Goal: Feedback & Contribution: Submit feedback/report problem

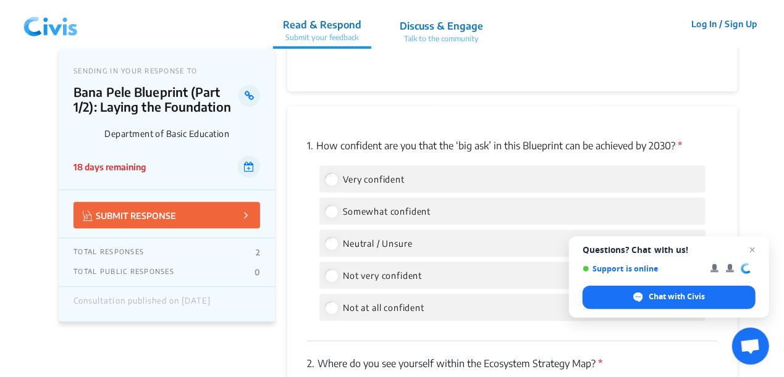
scroll to position [1708, 0]
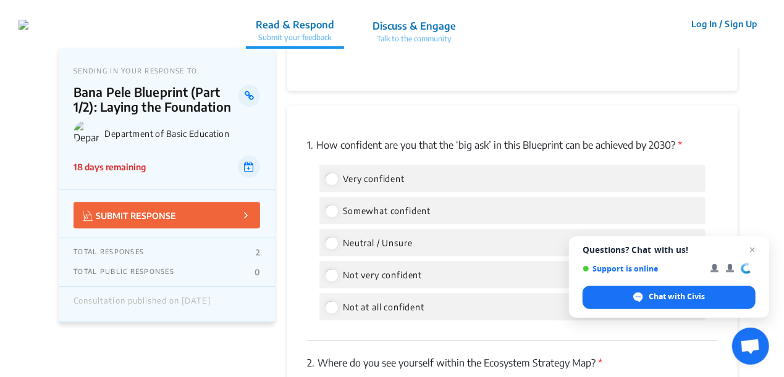
click at [337, 203] on label "Somewhat confident" at bounding box center [378, 210] width 105 height 15
click at [337, 205] on input "Somewhat confident" at bounding box center [331, 210] width 11 height 11
radio input "true"
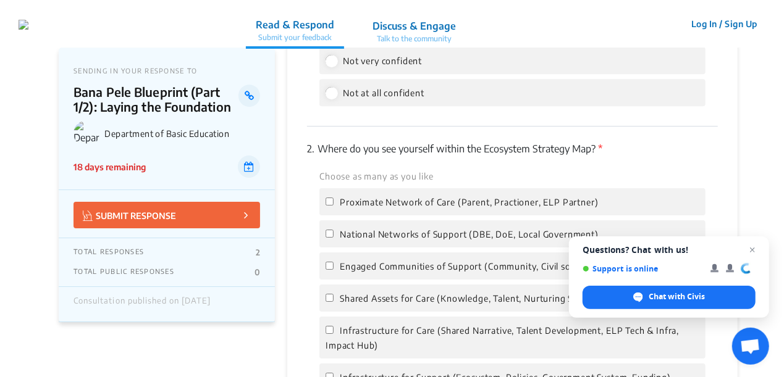
scroll to position [1926, 0]
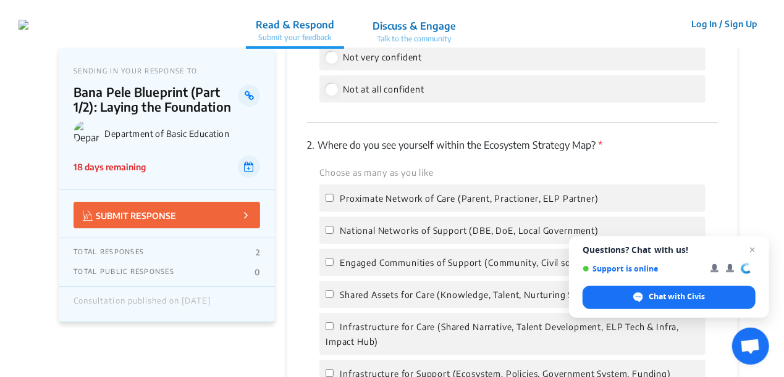
click at [334, 223] on label "National Networks of Support (DBE, DoE, Local Government)" at bounding box center [462, 230] width 273 height 15
click at [334, 226] on input "National Networks of Support (DBE, DoE, Local Government)" at bounding box center [330, 230] width 8 height 8
click at [334, 223] on label "National Networks of Support (DBE, DoE, Local Government)" at bounding box center [462, 230] width 273 height 15
click at [334, 226] on input "National Networks of Support (DBE, DoE, Local Government)" at bounding box center [330, 230] width 8 height 8
click at [329, 226] on input "National Networks of Support (DBE, DoE, Local Government)" at bounding box center [330, 230] width 8 height 8
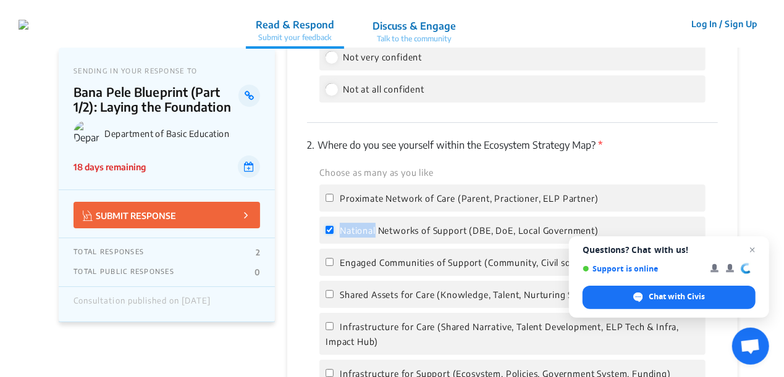
checkbox input "true"
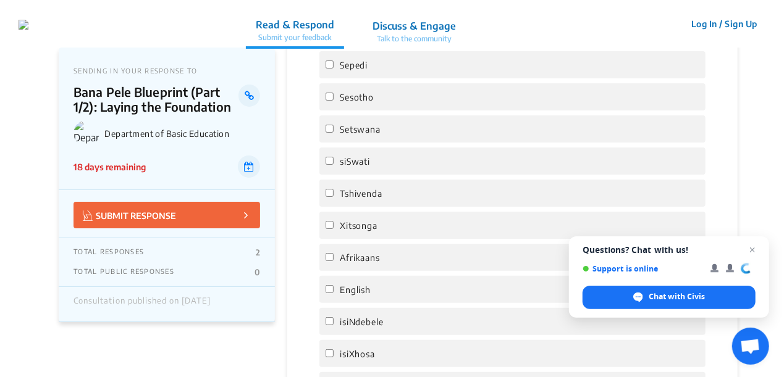
scroll to position [2377, 0]
click at [331, 253] on input "Afrikaans" at bounding box center [330, 257] width 8 height 8
checkbox input "true"
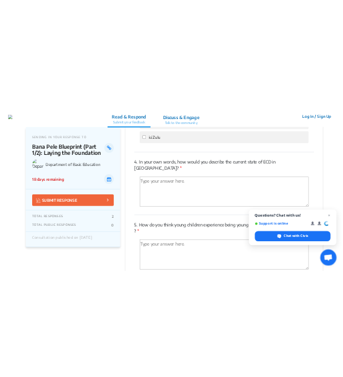
scroll to position [2692, 0]
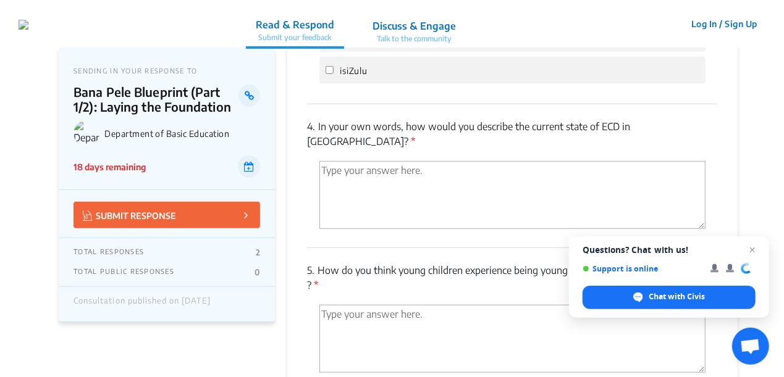
click at [392, 173] on textarea "'Type your answer here.' | translate" at bounding box center [512, 195] width 386 height 68
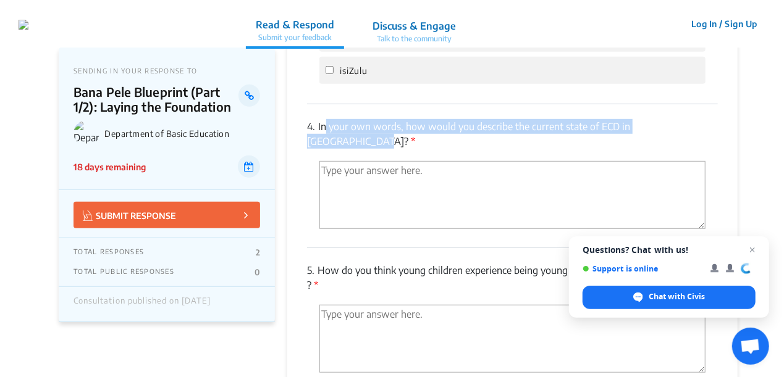
drag, startPoint x: 321, startPoint y: 112, endPoint x: 691, endPoint y: 107, distance: 369.4
click at [691, 119] on p "4. In your own words, how would you describe the current state of ECD in [GEOGR…" at bounding box center [512, 134] width 411 height 30
copy p "In your own words, how would you describe the current state of ECD in [GEOGRAPH…"
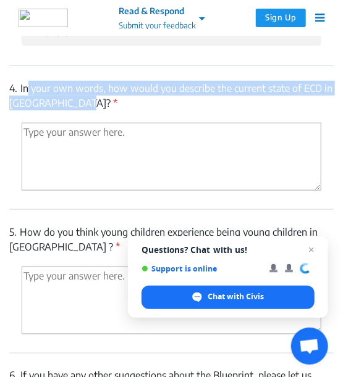
scroll to position [3291, 0]
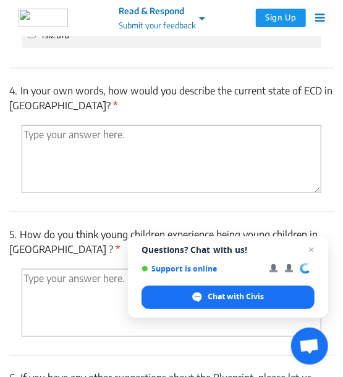
click at [132, 153] on textarea "'Type your answer here.' | translate" at bounding box center [172, 159] width 300 height 68
paste textarea "South Africa’s ECD sector is no longer invisible—but it’s still fragile. The da…"
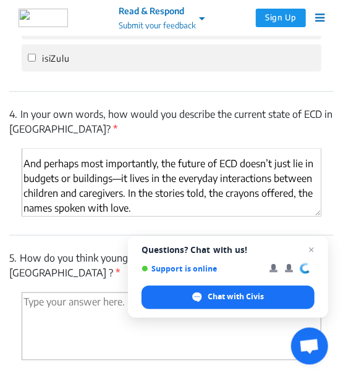
scroll to position [0, 0]
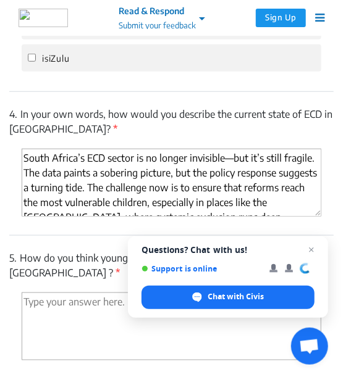
click at [25, 158] on textarea "South Africa’s ECD sector is no longer invisible—but it’s still fragile. The da…" at bounding box center [172, 183] width 300 height 68
paste textarea "Underfunding"
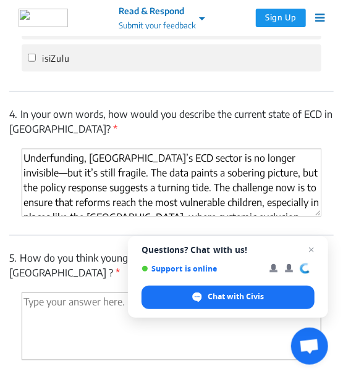
paste textarea "Fragmented Oversight"
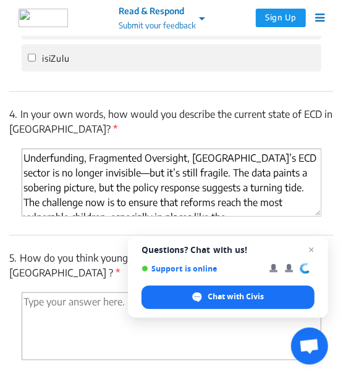
click at [190, 162] on textarea "Underfunding, Fragmented Oversight, [GEOGRAPHIC_DATA]’s ECD sector is no longer…" at bounding box center [172, 183] width 300 height 68
paste textarea "Policy Shift"
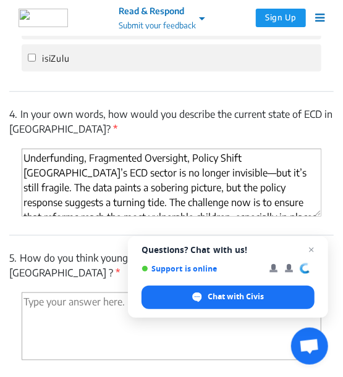
click at [190, 156] on textarea "Underfunding, Fragmented Oversight, Policy Shift [GEOGRAPHIC_DATA]’s ECD sector…" at bounding box center [172, 183] width 300 height 68
click at [85, 159] on textarea "Underfunding, Fragmented Oversight and Policy Shift [GEOGRAPHIC_DATA]’s ECD sec…" at bounding box center [172, 183] width 300 height 68
click at [83, 159] on textarea "Underfunding, Fragmented Oversight and Policy Shift [GEOGRAPHIC_DATA]’s ECD sec…" at bounding box center [172, 183] width 300 height 68
click at [211, 163] on textarea "Underfunded ECD's, Fragmented Oversight and Policy Shift [GEOGRAPHIC_DATA]’s EC…" at bounding box center [172, 183] width 300 height 68
click at [282, 158] on textarea "Underfunded ECD's, Fragmented Oversight and Policy Shift [GEOGRAPHIC_DATA]’s EC…" at bounding box center [172, 183] width 300 height 68
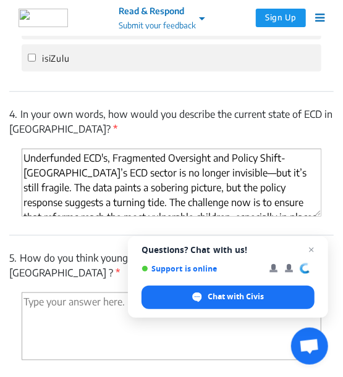
paste textarea "Mass Registration Drive"
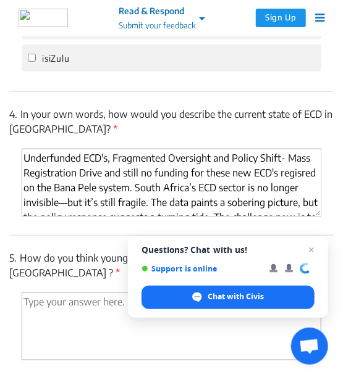
click at [300, 169] on textarea "Underfunded ECD's, Fragmented Oversight and Policy Shift- Mass Registration Dri…" at bounding box center [172, 183] width 300 height 68
drag, startPoint x: 298, startPoint y: 174, endPoint x: 290, endPoint y: 179, distance: 9.4
click at [290, 179] on textarea "Underfunded ECD's, Fragmented Oversight and Policy Shift- Mass Registration Dri…" at bounding box center [172, 183] width 300 height 68
click at [294, 175] on textarea "Underfunded ECD's, Fragmented Oversight andg Policy Shift- Mass Registration Dr…" at bounding box center [172, 183] width 300 height 68
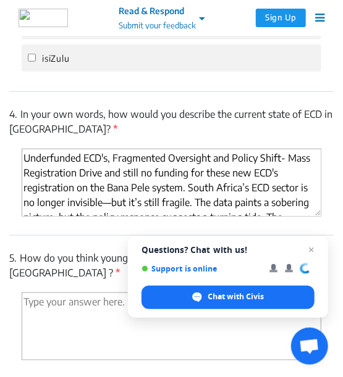
click at [200, 190] on textarea "Underfunded ECD's, Fragmented Oversight and Policy Shift- Mass Registration Dri…" at bounding box center [172, 183] width 300 height 68
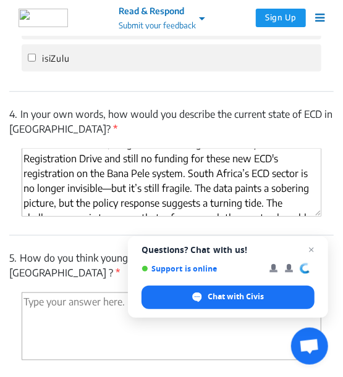
scroll to position [15, 0]
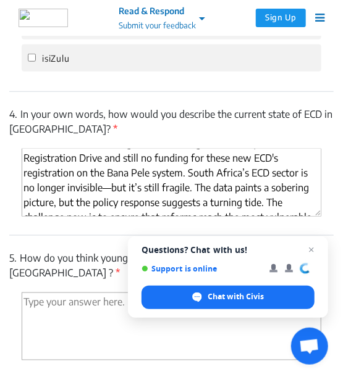
click at [189, 175] on textarea "Underfunded ECD's, Fragmented Oversight and Policy Shift- Mass Registration Dri…" at bounding box center [172, 183] width 300 height 68
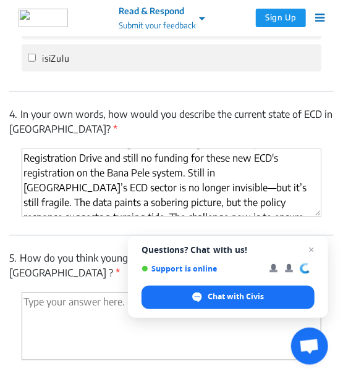
click at [277, 176] on textarea "Underfunded ECD's, Fragmented Oversight and Policy Shift- Mass Registration Dri…" at bounding box center [172, 183] width 300 height 68
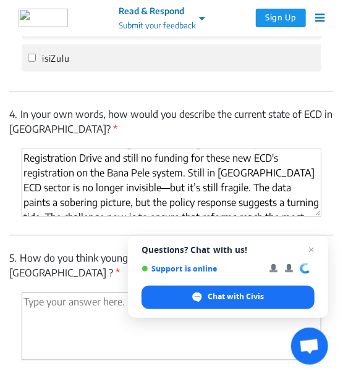
click at [290, 174] on textarea "Underfunded ECD's, Fragmented Oversight and Policy Shift- Mass Registration Dri…" at bounding box center [172, 183] width 300 height 68
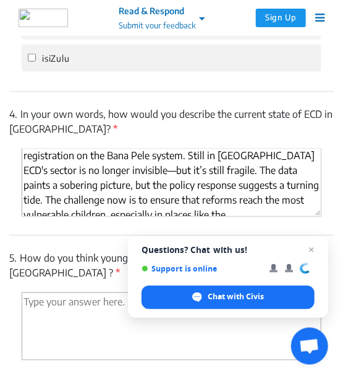
scroll to position [33, 0]
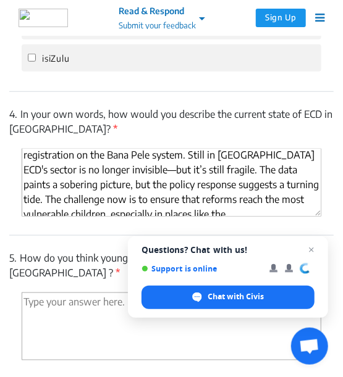
click at [271, 149] on textarea "Underfunded ECD's, Fragmented Oversight and Policy Shift- Mass Registration Dri…" at bounding box center [172, 183] width 300 height 68
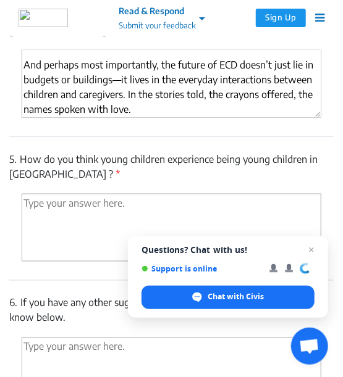
scroll to position [3369, 0]
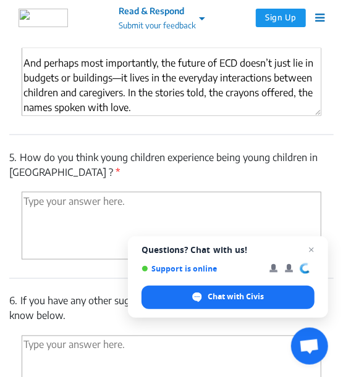
type textarea "Underfunded ECD's, Fragmented Oversight and Policy Shift- Mass Registration Dri…"
drag, startPoint x: 23, startPoint y: 156, endPoint x: 54, endPoint y: 177, distance: 37.4
drag, startPoint x: 54, startPoint y: 177, endPoint x: 18, endPoint y: 159, distance: 39.8
click at [18, 159] on p "5. How do you think young children experience being young children in [GEOGRAPH…" at bounding box center [171, 165] width 324 height 30
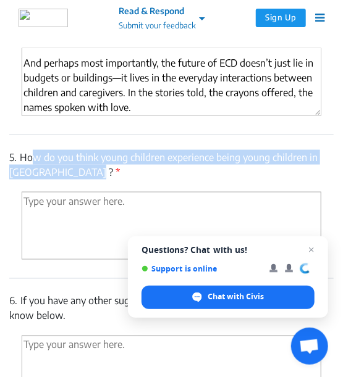
drag, startPoint x: 22, startPoint y: 158, endPoint x: 75, endPoint y: 170, distance: 54.5
click at [75, 170] on p "5. How do you think young children experience being young children in [GEOGRAPH…" at bounding box center [171, 165] width 324 height 30
copy p "How do you think young children experience being young children in [GEOGRAPHIC_…"
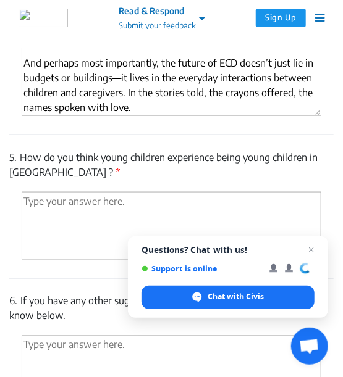
click at [141, 205] on textarea "'Type your answer here.' | translate" at bounding box center [172, 226] width 300 height 68
paste textarea "Young children in [GEOGRAPHIC_DATA] experience childhood in profoundly diverse …"
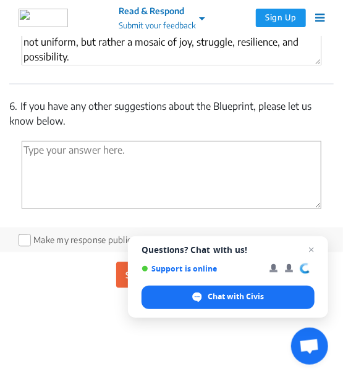
scroll to position [3566, 0]
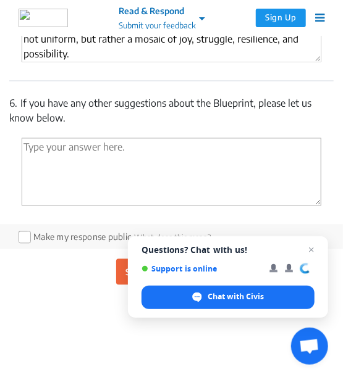
type textarea "Young children in [GEOGRAPHIC_DATA] experience childhood in profoundly diverse …"
drag, startPoint x: 75, startPoint y: 104, endPoint x: 67, endPoint y: 121, distance: 19.3
click at [67, 121] on p "6. If you have any other suggestions about the Blueprint, please let us know be…" at bounding box center [171, 111] width 324 height 30
copy p "any other suggestions about the Blueprint, please let us know below."
click at [205, 148] on textarea "'Type your answer here.' | translate" at bounding box center [172, 172] width 300 height 68
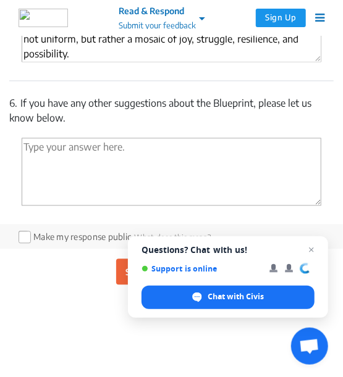
paste textarea "it lacks specific strategies for children with [MEDICAL_DATA], [MEDICAL_DATA], …"
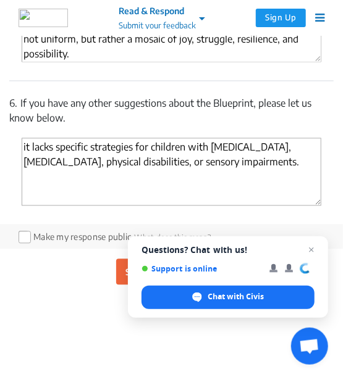
click at [222, 164] on textarea "it lacks specific strategies for children with [MEDICAL_DATA], [MEDICAL_DATA], …" at bounding box center [172, 172] width 300 height 68
paste textarea "Introduce disability-specific indicators in the Thrive by Five Index and requir…"
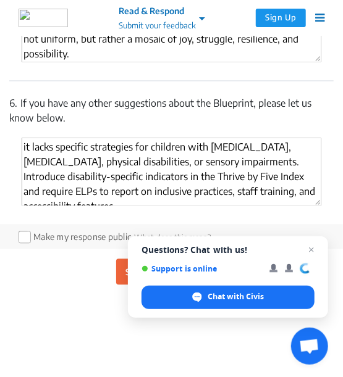
click at [292, 196] on textarea "it lacks specific strategies for children with [MEDICAL_DATA], [MEDICAL_DATA], …" at bounding box center [172, 172] width 300 height 68
paste textarea "Develop a national ECD practitioner framework with tiered qualifications, mento…"
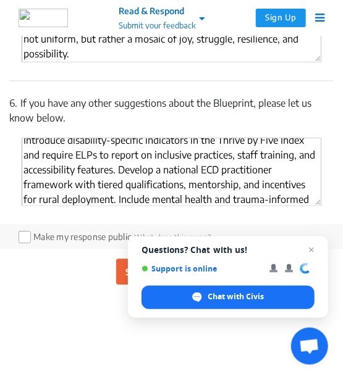
click at [245, 199] on textarea "it lacks specific strategies for children with [MEDICAL_DATA], [MEDICAL_DATA], …" at bounding box center [172, 172] width 300 height 68
paste textarea "Establish Community ECD Councils that include parents, practitioners, and local…"
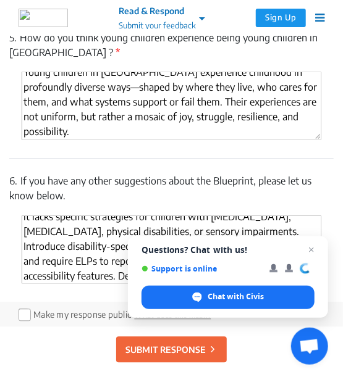
scroll to position [0, 0]
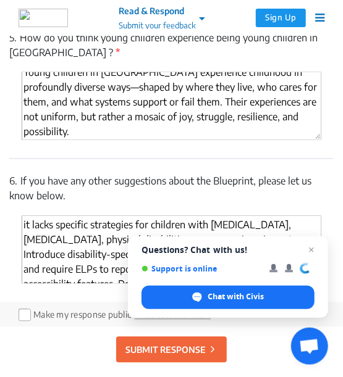
click at [23, 224] on textarea "it lacks specific strategies for children with [MEDICAL_DATA], [MEDICAL_DATA], …" at bounding box center [172, 250] width 300 height 68
paste textarea "Create an ECD Infrastructure Equity Index to identify centres most in need of s…"
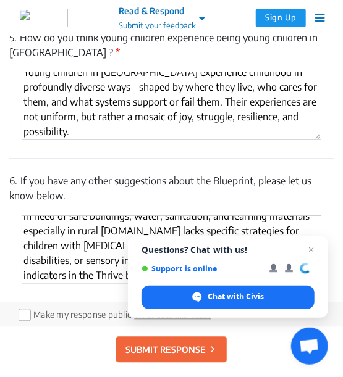
scroll to position [27, 0]
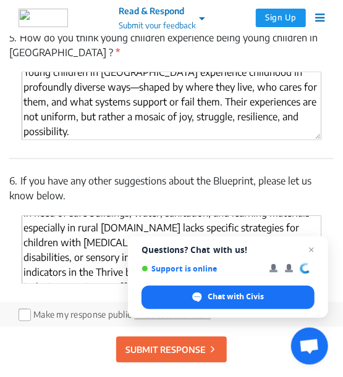
click at [103, 246] on textarea "Create an ECD Infrastructure Equity Index to identify centres most in need of s…" at bounding box center [172, 250] width 300 height 68
click at [125, 225] on textarea "Create an ECD Infrastructure Equity Index to identify centres most in need of s…" at bounding box center [172, 250] width 300 height 68
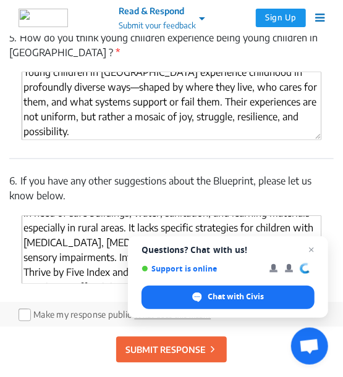
scroll to position [113, 0]
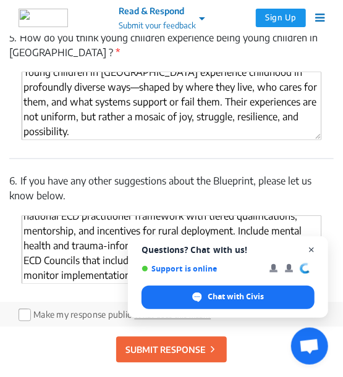
click at [313, 246] on span "Close chat" at bounding box center [311, 250] width 15 height 15
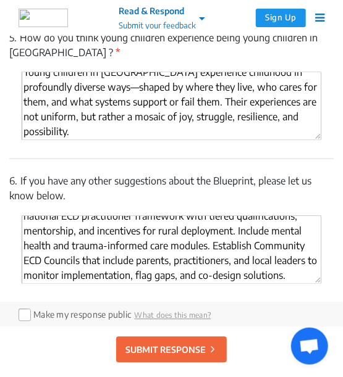
click at [167, 279] on textarea "Create an ECD Infrastructure Equity Index to identify centres most in need of s…" at bounding box center [172, 250] width 300 height 68
paste textarea "Fund the development of local-language storybooks, songs, and play materials. T…"
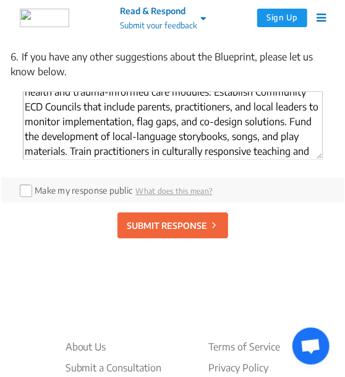
scroll to position [3627, 0]
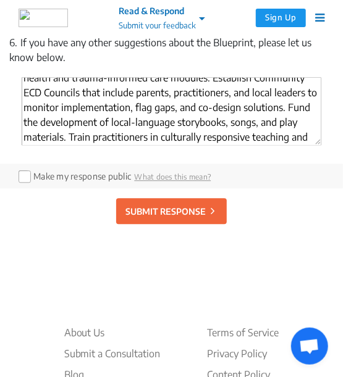
type textarea "Create an ECD Infrastructure Equity Index to identify centers most in need of s…"
click at [188, 205] on p "SUBMIT RESPONSE" at bounding box center [165, 211] width 80 height 13
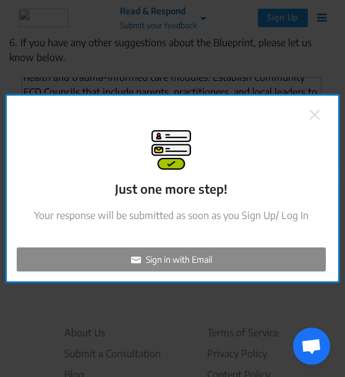
checkbox input "false"
click at [212, 261] on p "Sign in with Email" at bounding box center [179, 259] width 66 height 13
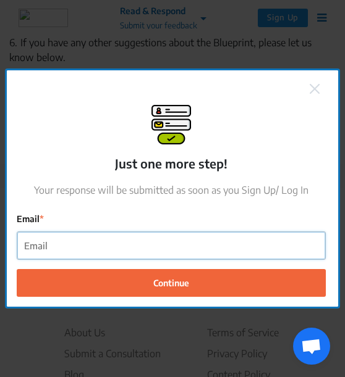
click at [152, 242] on input "Email" at bounding box center [171, 246] width 308 height 28
type input "[PERSON_NAME][EMAIL_ADDRESS][DOMAIN_NAME]"
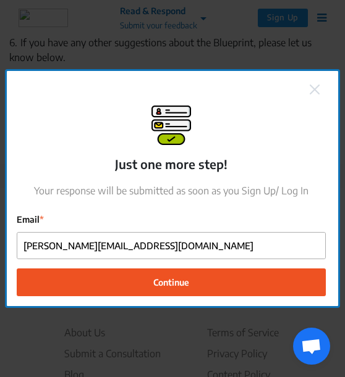
click at [179, 284] on span "Continue" at bounding box center [171, 282] width 36 height 13
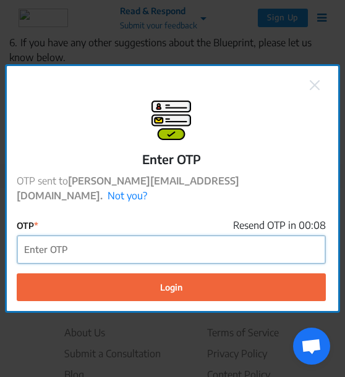
click at [138, 240] on input "OTP" at bounding box center [171, 250] width 308 height 28
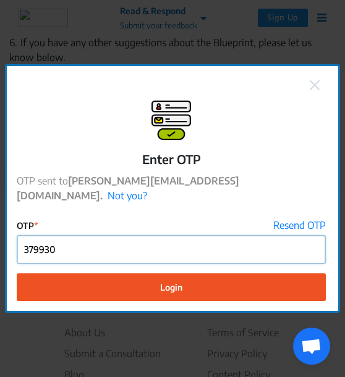
type input "379930"
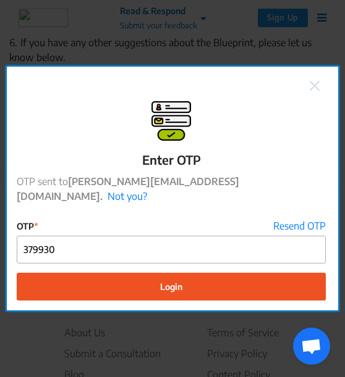
click at [156, 278] on button "Login" at bounding box center [171, 287] width 309 height 28
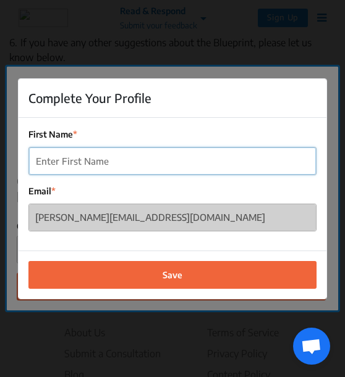
click at [114, 159] on input "First Name" at bounding box center [172, 162] width 287 height 28
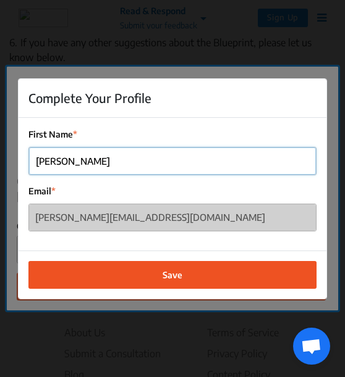
type input "[PERSON_NAME]"
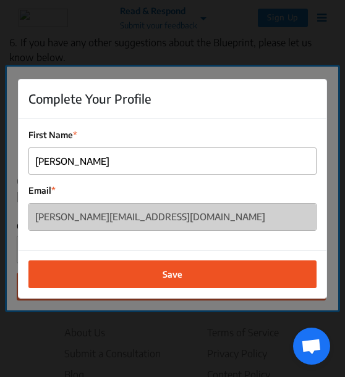
click at [164, 274] on span "Save" at bounding box center [172, 274] width 20 height 13
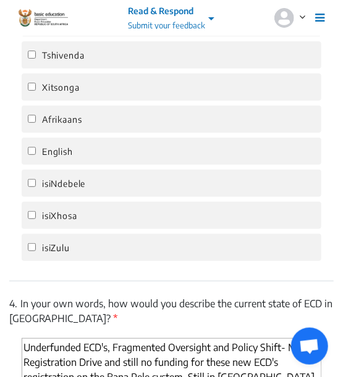
scroll to position [3071, 0]
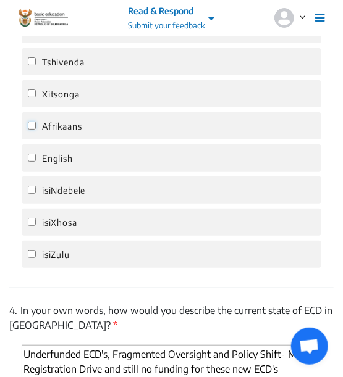
click at [32, 127] on input "Afrikaans" at bounding box center [32, 126] width 8 height 8
checkbox input "true"
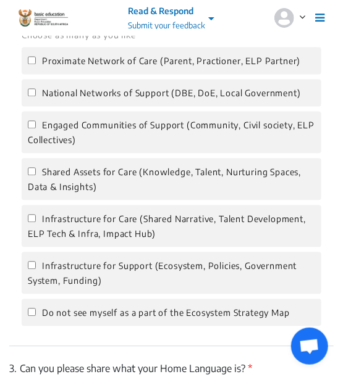
scroll to position [2582, 0]
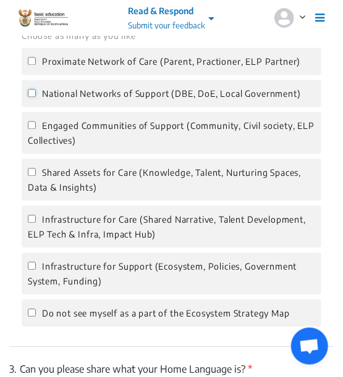
click at [31, 94] on input "National Networks of Support (DBE, DoE, Local Government)" at bounding box center [32, 93] width 8 height 8
checkbox input "true"
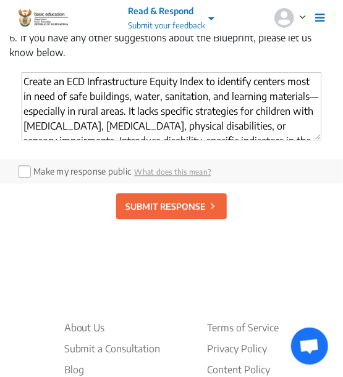
scroll to position [3639, 0]
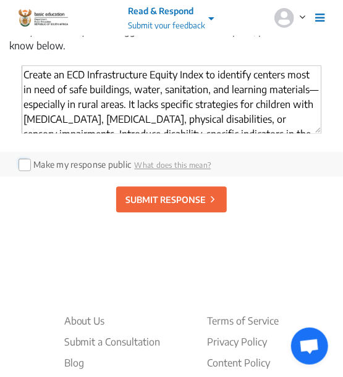
click at [27, 163] on input "checkbox" at bounding box center [24, 164] width 10 height 10
checkbox input "true"
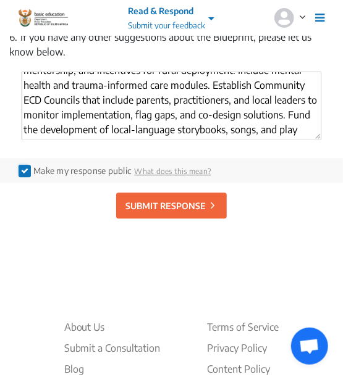
scroll to position [129, 0]
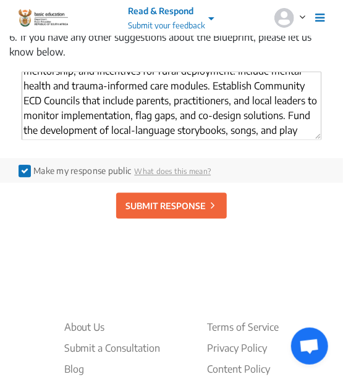
click at [184, 204] on p "SUBMIT RESPONSE" at bounding box center [165, 206] width 80 height 13
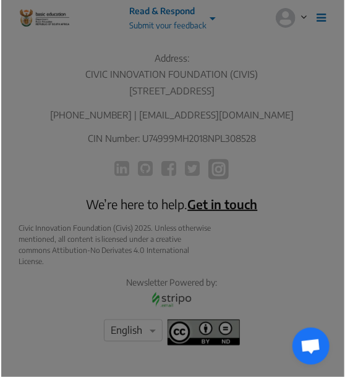
scroll to position [2438, 0]
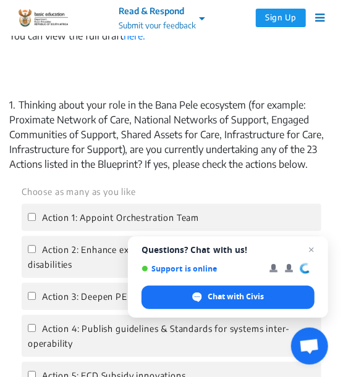
scroll to position [1546, 0]
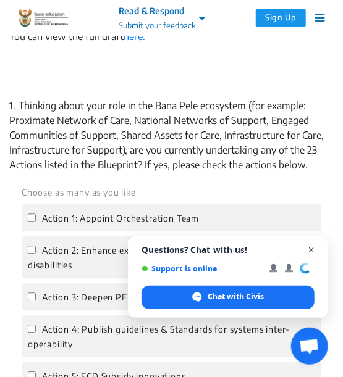
click at [310, 250] on span "Close chat" at bounding box center [311, 250] width 15 height 15
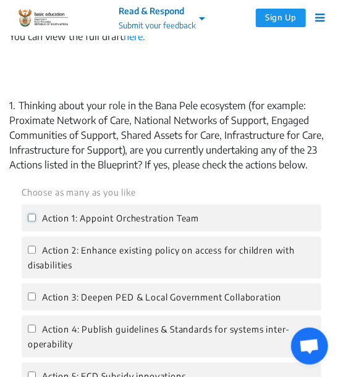
click at [35, 222] on input "Action 1: Appoint Orchestration Team" at bounding box center [32, 218] width 8 height 8
checkbox input "true"
click at [31, 254] on input "Action 2: Enhance existing policy on access for children with disabilities" at bounding box center [32, 250] width 8 height 8
checkbox input "true"
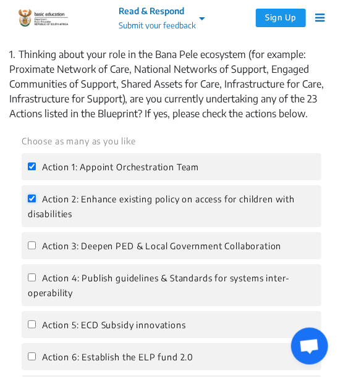
scroll to position [1597, 0]
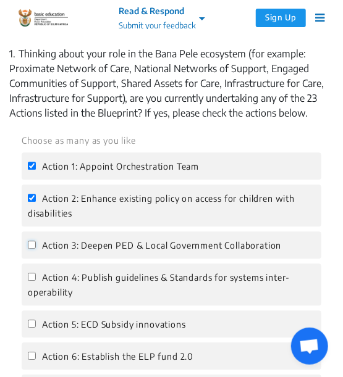
click at [31, 249] on input "Action 3: Deepen PED & Local Government Collaboration" at bounding box center [32, 245] width 8 height 8
checkbox input "true"
click at [32, 281] on input "Action 4: Publish guidelines & Standards for systems inter-operability" at bounding box center [32, 277] width 8 height 8
checkbox input "true"
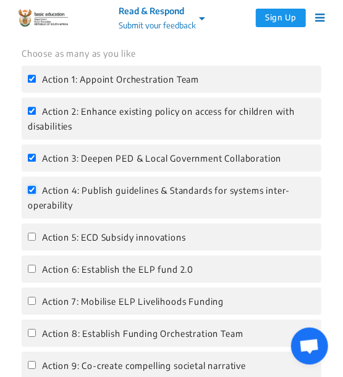
scroll to position [1688, 0]
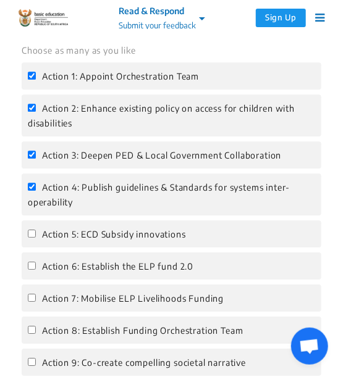
click at [27, 248] on div "Action 5: ECD Subsidy innovations" at bounding box center [172, 234] width 300 height 27
click at [31, 238] on input "Action 5: ECD Subsidy innovations" at bounding box center [32, 234] width 8 height 8
click at [32, 238] on input "Action 5: ECD Subsidy innovations" at bounding box center [32, 234] width 8 height 8
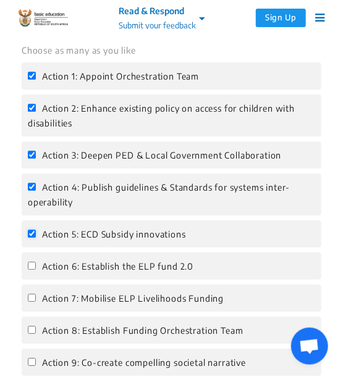
checkbox input "true"
click at [32, 270] on input "Action 6: Establish the ELP fund 2.0" at bounding box center [32, 266] width 8 height 8
checkbox input "true"
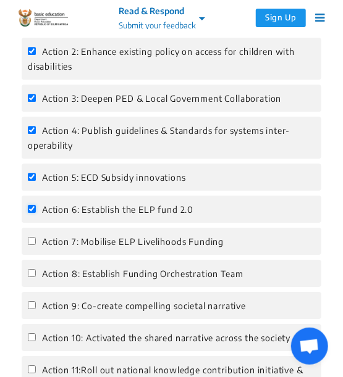
scroll to position [1766, 0]
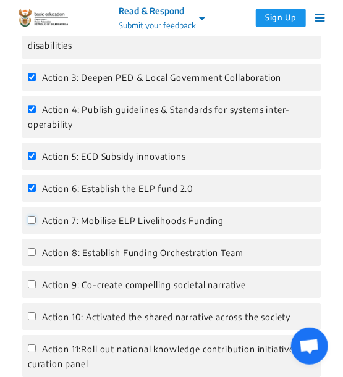
click at [32, 224] on input "Action 7: Mobilise ELP Livelihoods Funding" at bounding box center [32, 220] width 8 height 8
checkbox input "true"
click at [35, 260] on label "Action 8: Establish Funding Orchestration Team" at bounding box center [136, 252] width 216 height 15
click at [35, 256] on input "Action 8: Establish Funding Orchestration Team" at bounding box center [32, 252] width 8 height 8
checkbox input "true"
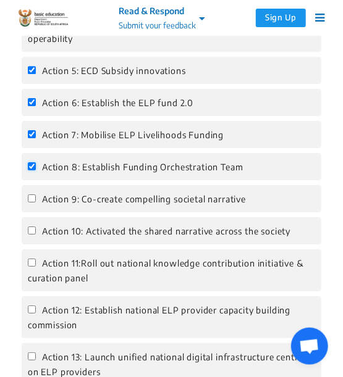
scroll to position [1852, 0]
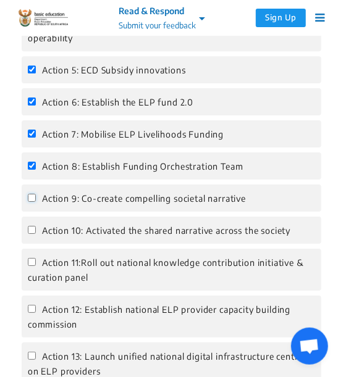
click at [33, 202] on input "Action 9: Co-create compelling societal narrative" at bounding box center [32, 198] width 8 height 8
checkbox input "true"
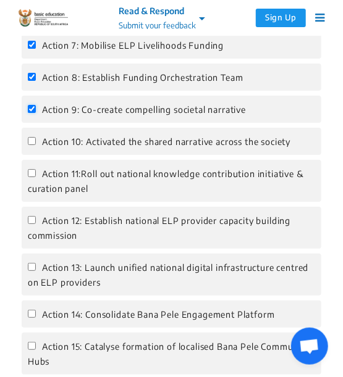
scroll to position [1945, 0]
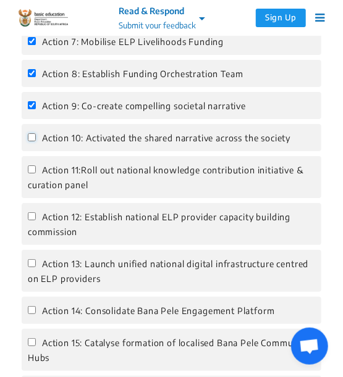
click at [32, 141] on input "Action 10: Activated the shared narrative across the society" at bounding box center [32, 137] width 8 height 8
checkbox input "true"
click at [33, 174] on input "Action 11:Roll out national knowledge contribution initiative & curation panel" at bounding box center [32, 170] width 8 height 8
checkbox input "true"
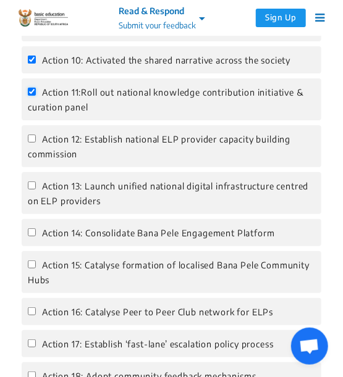
scroll to position [2027, 0]
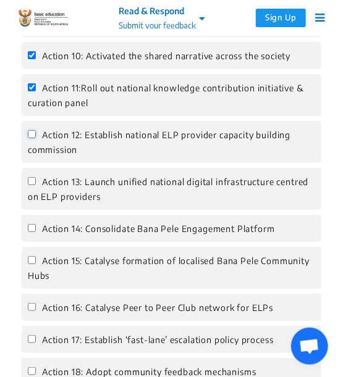
click at [32, 138] on input "Action 12: Establish national ELP provider capacity building commission" at bounding box center [32, 134] width 8 height 8
checkbox input "true"
click at [35, 185] on input "Action 13: Launch unified national digital infrastructure centred on ELP provid…" at bounding box center [32, 181] width 8 height 8
checkbox input "true"
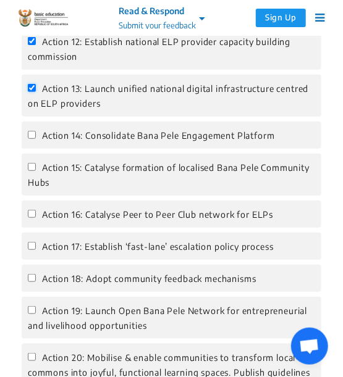
scroll to position [2123, 0]
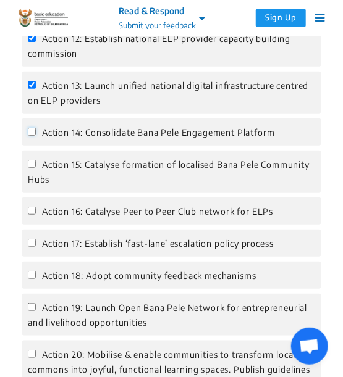
click at [32, 136] on input "Action 14: Consolidate Bana Pele Engagement Platform" at bounding box center [32, 132] width 8 height 8
checkbox input "true"
click at [32, 184] on label "Action 15: Catalyse formation of localised Bana Pele Community Hubs" at bounding box center [171, 172] width 287 height 30
click at [32, 168] on input "Action 15: Catalyse formation of localised Bana Pele Community Hubs" at bounding box center [32, 164] width 8 height 8
checkbox input "true"
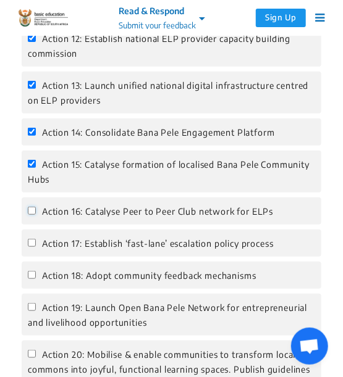
click at [28, 215] on input "Action 16: Catalyse Peer to Peer Club network for ELPs" at bounding box center [32, 211] width 8 height 8
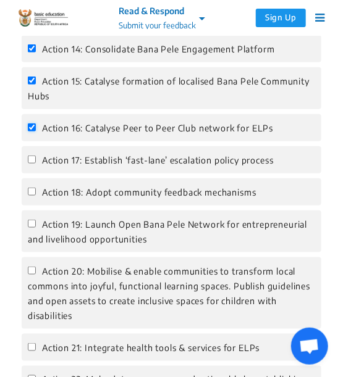
scroll to position [2207, 0]
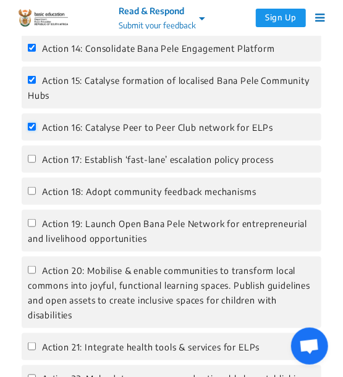
click at [32, 131] on input "Action 16: Catalyse Peer to Peer Club network for ELPs" at bounding box center [32, 127] width 8 height 8
checkbox input "false"
click at [32, 195] on input "Action 18: Adopt community feedback mechanisms" at bounding box center [32, 191] width 8 height 8
checkbox input "true"
click at [34, 227] on input "Action 19: Launch Open Bana Pele Network for entrepreneurial and livelihood opp…" at bounding box center [32, 223] width 8 height 8
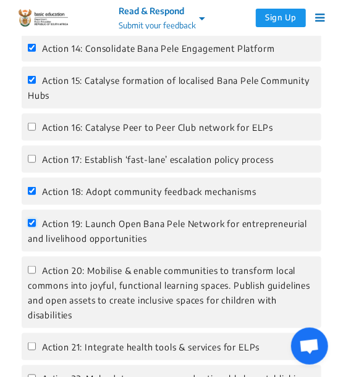
checkbox input "true"
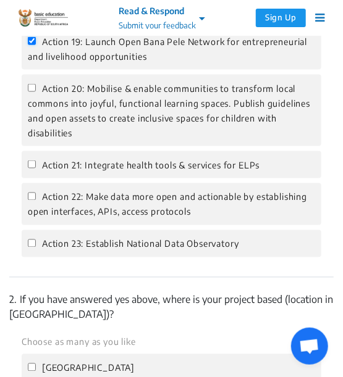
scroll to position [2399, 0]
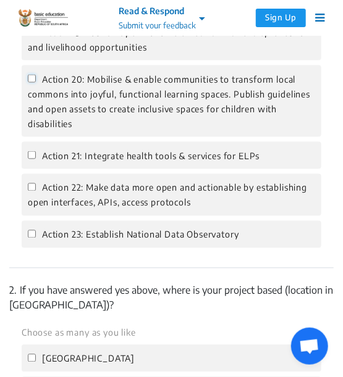
click at [30, 83] on input "Action 20: Mobilise & enable communities to transform local commons into joyful…" at bounding box center [32, 79] width 8 height 8
checkbox input "true"
click at [32, 159] on input "Action 21: Integrate health tools & services for ELPs" at bounding box center [32, 155] width 8 height 8
checkbox input "true"
click at [34, 192] on input "Action 22: Make data more open and actionable by establishing open interfaces, …" at bounding box center [32, 187] width 8 height 8
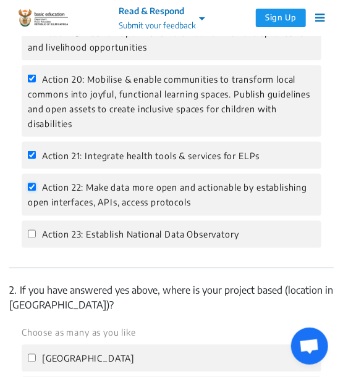
checkbox input "true"
click at [35, 238] on input "Action 23: Establish National Data Observatory" at bounding box center [32, 234] width 8 height 8
checkbox input "true"
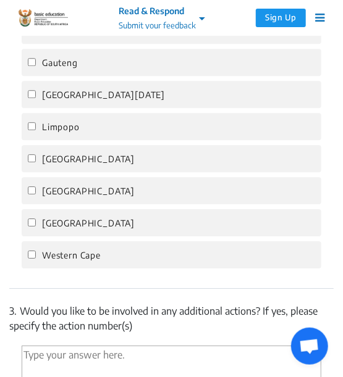
scroll to position [2761, 0]
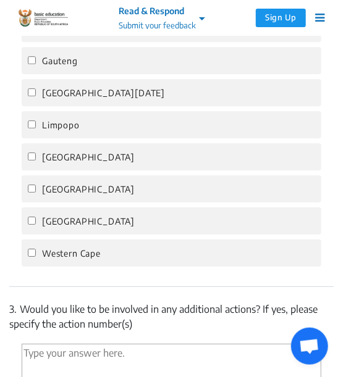
click at [32, 229] on label "Northern Cape" at bounding box center [81, 221] width 107 height 15
click at [32, 225] on input "Northern Cape" at bounding box center [32, 221] width 8 height 8
checkbox input "true"
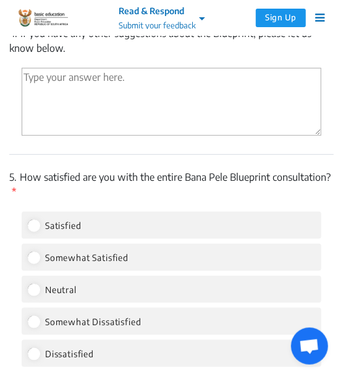
scroll to position [3182, 0]
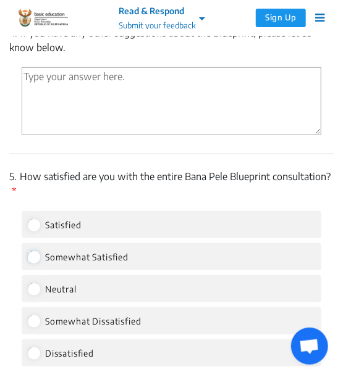
click at [39, 263] on input "Somewhat Satisfied" at bounding box center [33, 256] width 11 height 11
radio input "true"
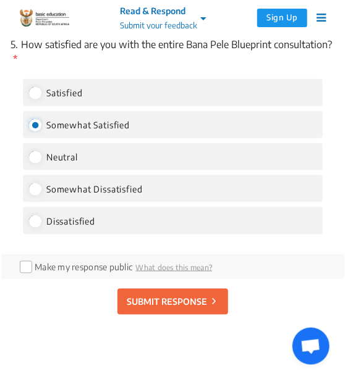
scroll to position [3335, 0]
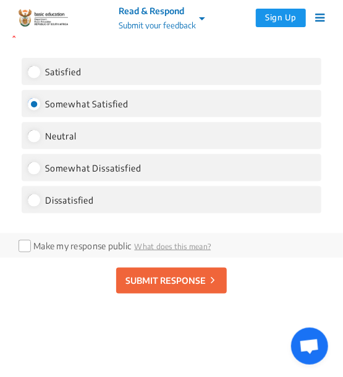
click at [183, 304] on div "SUBMIT RESPONSE" at bounding box center [171, 281] width 324 height 46
click at [178, 288] on p "SUBMIT RESPONSE" at bounding box center [165, 281] width 80 height 13
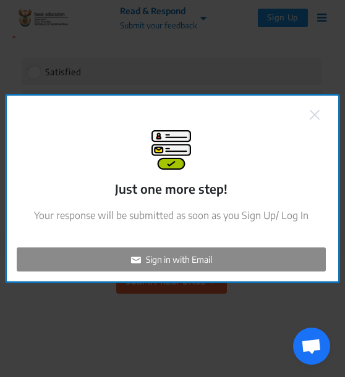
checkbox input "false"
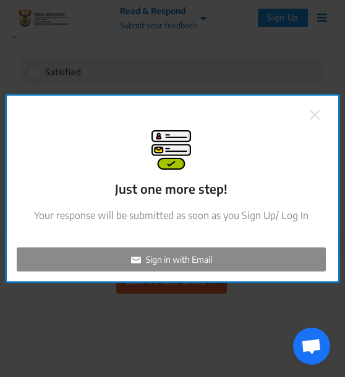
checkbox input "false"
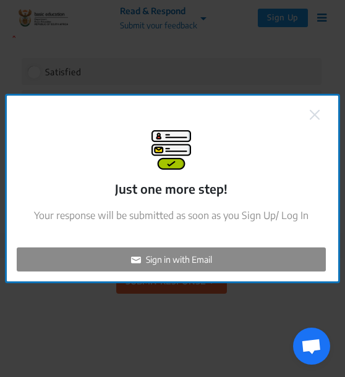
checkbox input "false"
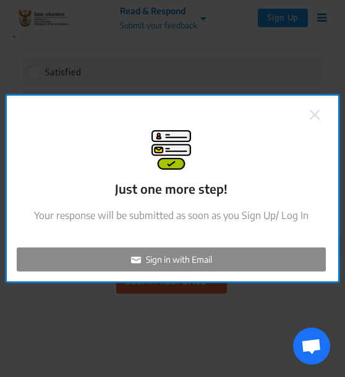
checkbox input "false"
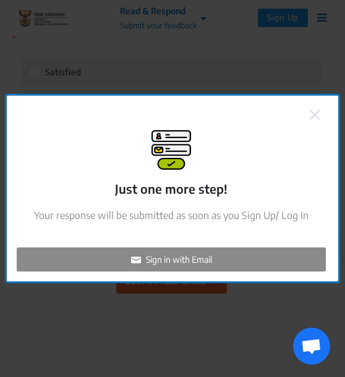
checkbox input "false"
click at [185, 257] on p "Sign in with Email" at bounding box center [179, 259] width 66 height 13
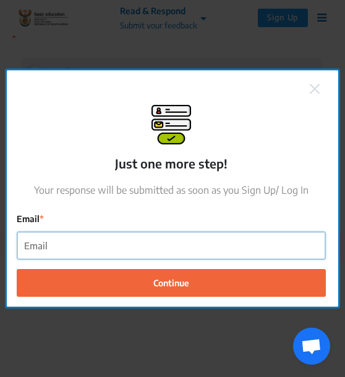
click at [130, 247] on input "Email" at bounding box center [171, 246] width 308 height 28
type input "a"
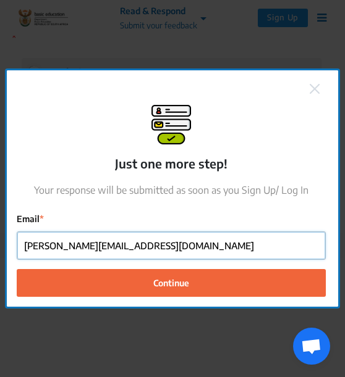
type input "adeleraldo@gmail.com"
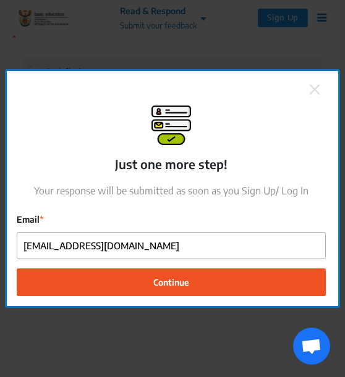
click at [132, 285] on button "Continue" at bounding box center [171, 283] width 309 height 28
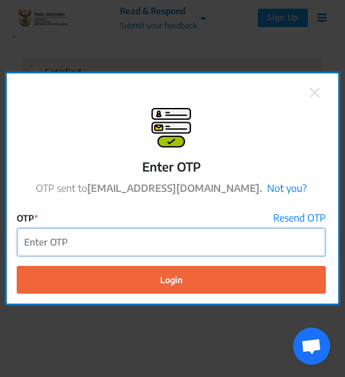
click at [109, 238] on input "OTP" at bounding box center [171, 243] width 308 height 28
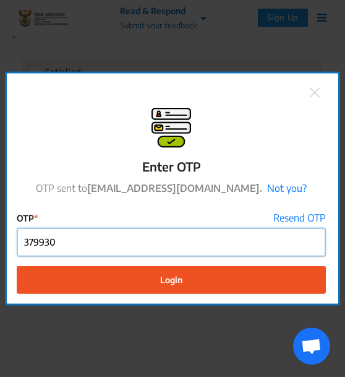
type input "379930"
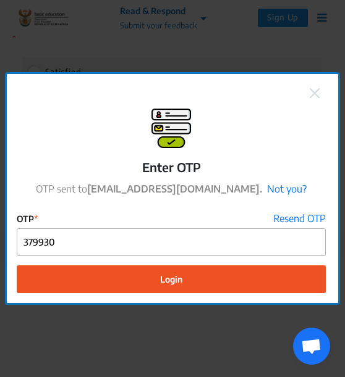
click at [132, 272] on button "Login" at bounding box center [171, 280] width 309 height 28
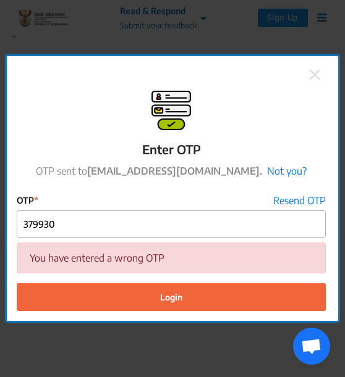
click at [319, 73] on img at bounding box center [314, 75] width 10 height 10
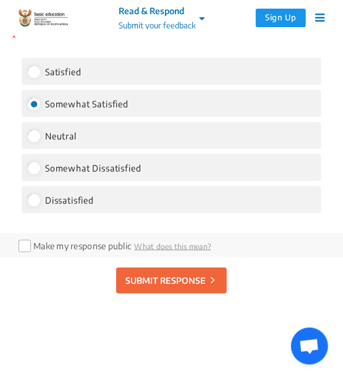
click at [152, 288] on p "SUBMIT RESPONSE" at bounding box center [165, 281] width 80 height 13
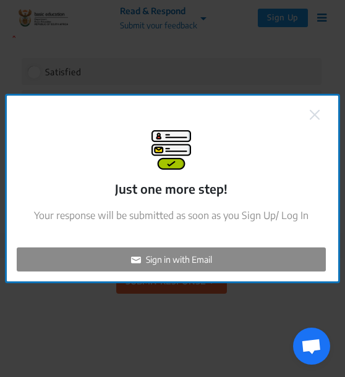
click at [179, 254] on p "Sign in with Email" at bounding box center [179, 259] width 66 height 13
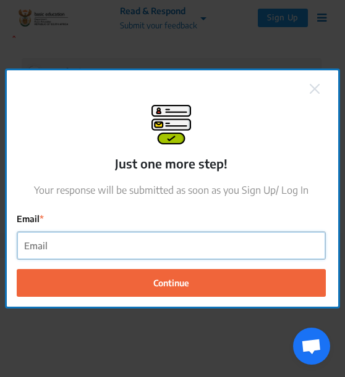
click at [115, 247] on input "Email" at bounding box center [171, 246] width 308 height 28
type input "[PERSON_NAME][EMAIL_ADDRESS][DOMAIN_NAME]"
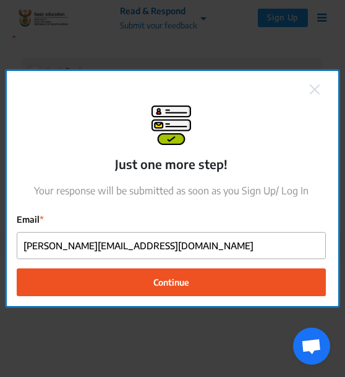
click at [130, 282] on button "Continue" at bounding box center [171, 283] width 309 height 28
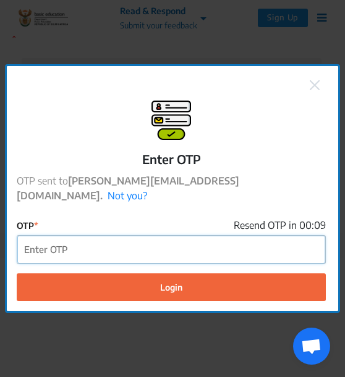
click at [122, 245] on input "OTP" at bounding box center [171, 250] width 308 height 28
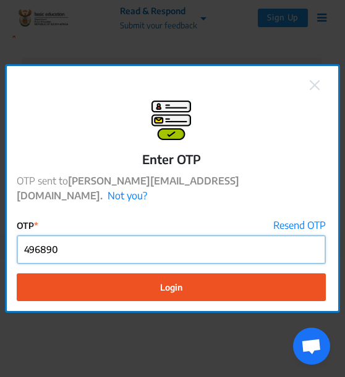
type input "496890"
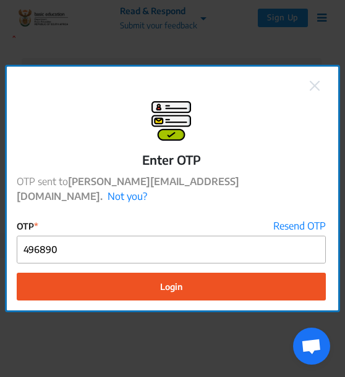
click at [133, 280] on button "Login" at bounding box center [171, 287] width 309 height 28
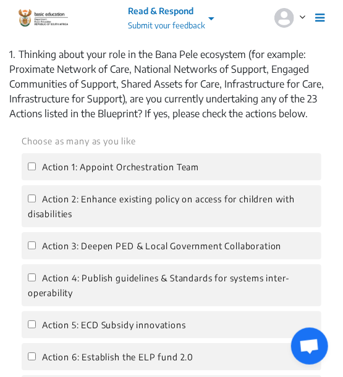
scroll to position [1599, 0]
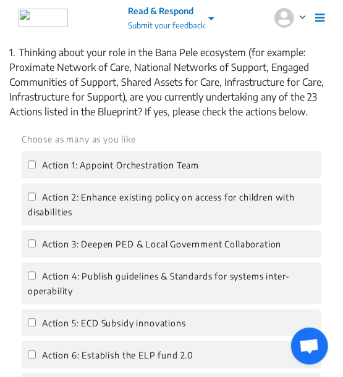
click at [31, 172] on label "Action 1: Appoint Orchestration Team" at bounding box center [113, 165] width 171 height 15
click at [31, 169] on input "Action 1: Appoint Orchestration Team" at bounding box center [32, 165] width 8 height 8
checkbox input "true"
click at [30, 201] on input "Action 2: Enhance existing policy on access for children with disabilities" at bounding box center [32, 197] width 8 height 8
checkbox input "true"
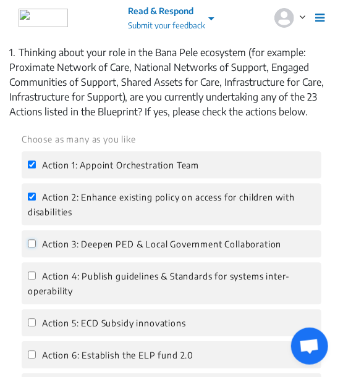
click at [33, 248] on input "Action 3: Deepen PED & Local Government Collaboration" at bounding box center [32, 244] width 8 height 8
checkbox input "true"
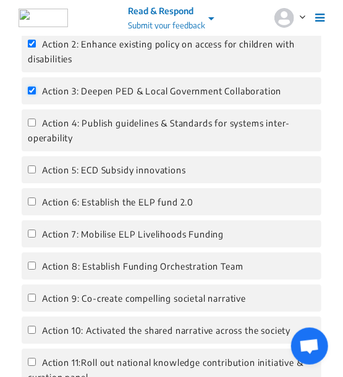
scroll to position [1777, 0]
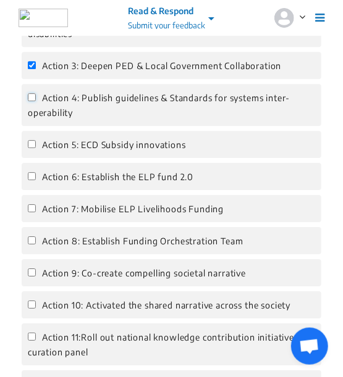
click at [35, 101] on input "Action 4: Publish guidelines & Standards for systems inter-operability" at bounding box center [32, 97] width 8 height 8
checkbox input "true"
drag, startPoint x: 32, startPoint y: 158, endPoint x: 35, endPoint y: 190, distance: 31.7
click at [33, 148] on input "Action 5: ECD Subsidy innovations" at bounding box center [32, 144] width 8 height 8
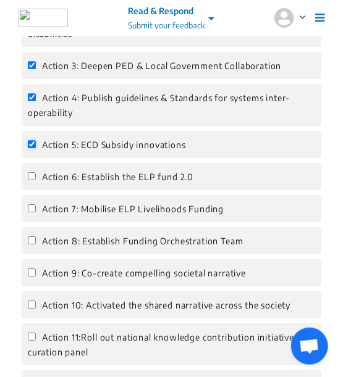
checkbox input "true"
click at [31, 180] on input "Action 6: Establish the ELP fund 2.0" at bounding box center [32, 176] width 8 height 8
checkbox input "true"
click at [32, 213] on input "Action 7: Mobilise ELP Livelihoods Funding" at bounding box center [32, 208] width 8 height 8
checkbox input "true"
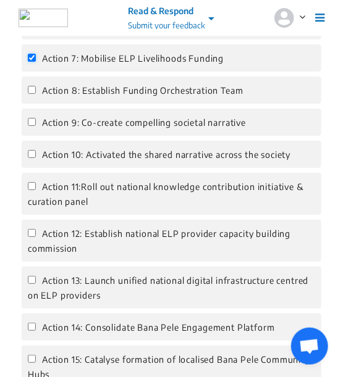
scroll to position [1941, 0]
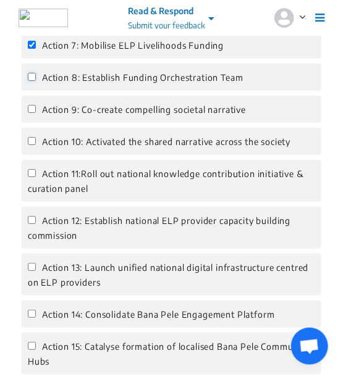
click at [31, 81] on input "Action 8: Establish Funding Orchestration Team" at bounding box center [32, 77] width 8 height 8
click at [33, 81] on input "Action 8: Establish Funding Orchestration Team" at bounding box center [32, 77] width 8 height 8
checkbox input "true"
click at [31, 113] on input "Action 9: Co-create compelling societal narrative" at bounding box center [32, 109] width 8 height 8
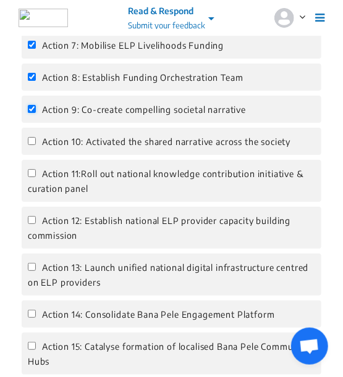
checkbox input "true"
click at [30, 145] on input "Action 10: Activated the shared narrative across the society" at bounding box center [32, 141] width 8 height 8
checkbox input "true"
click at [32, 177] on input "Action 11:Roll out national knowledge contribution initiative & curation panel" at bounding box center [32, 173] width 8 height 8
checkbox input "true"
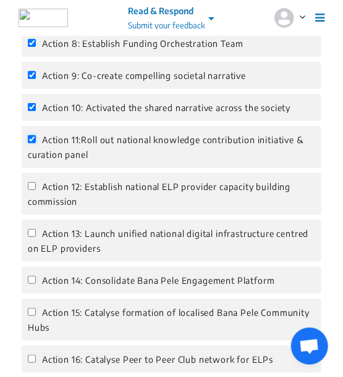
scroll to position [1976, 0]
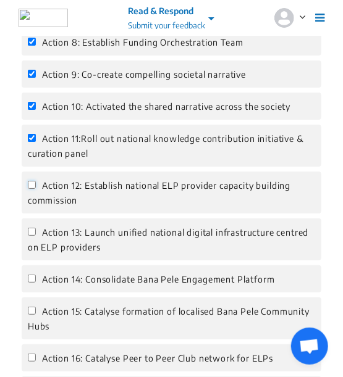
click at [32, 189] on input "Action 12: Establish national ELP provider capacity building commission" at bounding box center [32, 185] width 8 height 8
checkbox input "true"
click at [33, 236] on input "Action 13: Launch unified national digital infrastructure centred on ELP provid…" at bounding box center [32, 232] width 8 height 8
checkbox input "true"
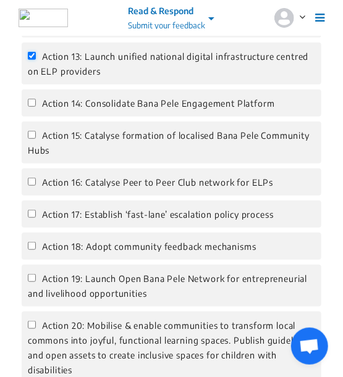
scroll to position [2156, 0]
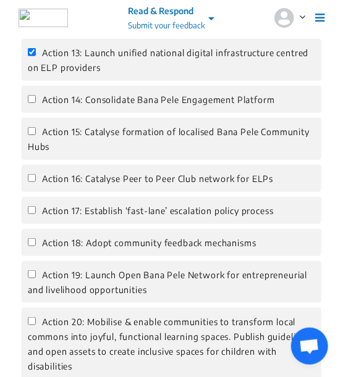
click at [33, 107] on label "Action 14: Consolidate Bana Pele Engagement Platform" at bounding box center [151, 99] width 247 height 15
click at [33, 103] on input "Action 14: Consolidate Bana Pele Engagement Platform" at bounding box center [32, 99] width 8 height 8
checkbox input "true"
click at [32, 135] on input "Action 15: Catalyse formation of localised Bana Pele Community Hubs" at bounding box center [32, 131] width 8 height 8
checkbox input "true"
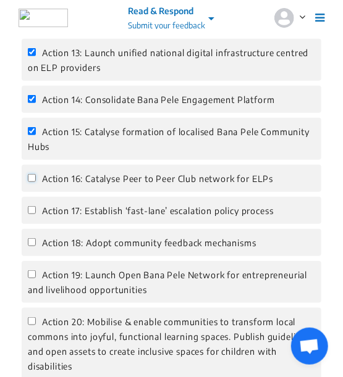
click at [32, 182] on input "Action 16: Catalyse Peer to Peer Club network for ELPs" at bounding box center [32, 178] width 8 height 8
checkbox input "false"
click at [31, 218] on label "Action 17: Establish ‘fast-lane’ escalation policy process" at bounding box center [151, 210] width 246 height 15
click at [34, 214] on input "Action 17: Establish ‘fast-lane’ escalation policy process" at bounding box center [32, 210] width 8 height 8
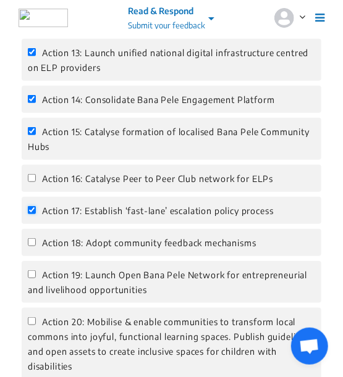
checkbox input "true"
click at [31, 246] on input "Action 18: Adopt community feedback mechanisms" at bounding box center [32, 242] width 8 height 8
checkbox input "true"
click at [30, 279] on input "Action 19: Launch Open Bana Pele Network for entrepreneurial and livelihood opp…" at bounding box center [32, 275] width 8 height 8
checkbox input "true"
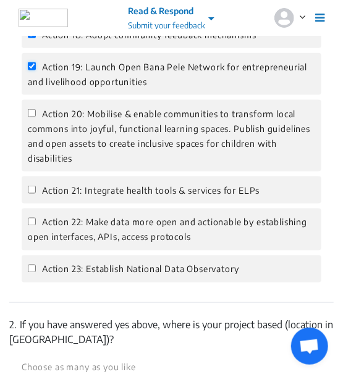
scroll to position [2372, 0]
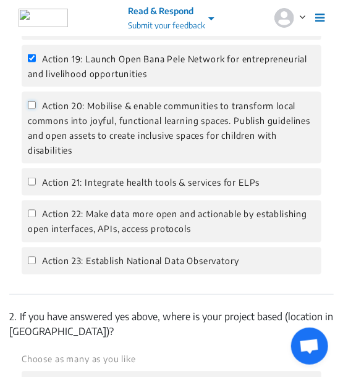
click at [31, 109] on input "Action 20: Mobilise & enable communities to transform local commons into joyful…" at bounding box center [32, 105] width 8 height 8
checkbox input "true"
click at [31, 186] on input "Action 21: Integrate health tools & services for ELPs" at bounding box center [32, 182] width 8 height 8
checkbox input "true"
click at [31, 218] on input "Action 22: Make data more open and actionable by establishing open interfaces, …" at bounding box center [32, 214] width 8 height 8
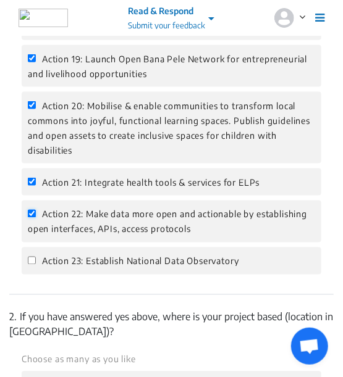
checkbox input "true"
click at [32, 265] on input "Action 23: Establish National Data Observatory" at bounding box center [32, 261] width 8 height 8
checkbox input "true"
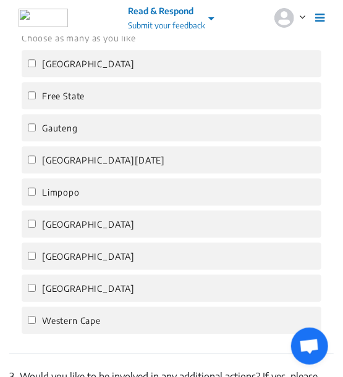
scroll to position [2695, 0]
click at [32, 292] on input "Northern Cape" at bounding box center [32, 288] width 8 height 8
checkbox input "true"
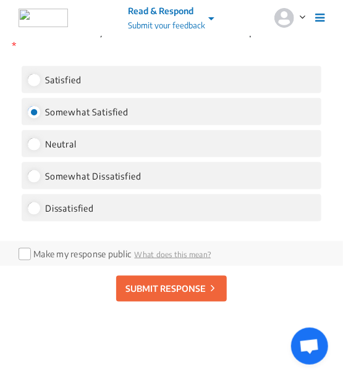
scroll to position [3344, 0]
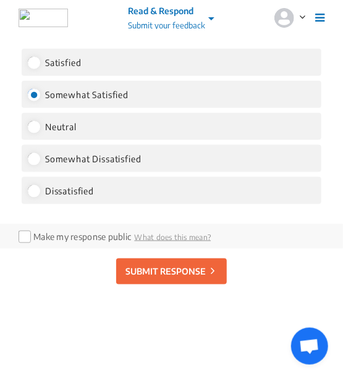
click at [168, 279] on p "SUBMIT RESPONSE" at bounding box center [165, 272] width 80 height 13
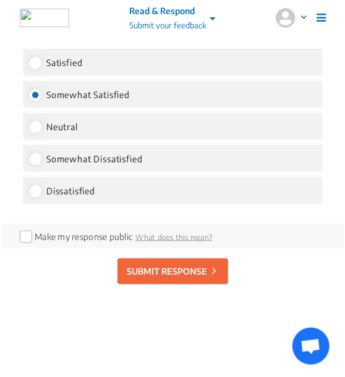
scroll to position [1746, 0]
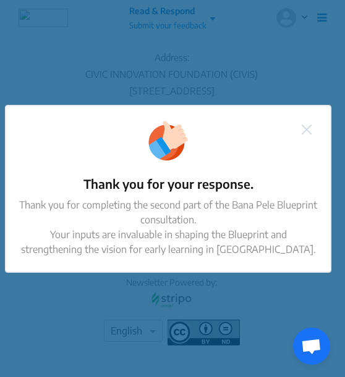
click at [198, 279] on div "Thank you for your response. Thank you for completing the second part of the Ba…" at bounding box center [172, 188] width 345 height 377
